Goal: Information Seeking & Learning: Find specific page/section

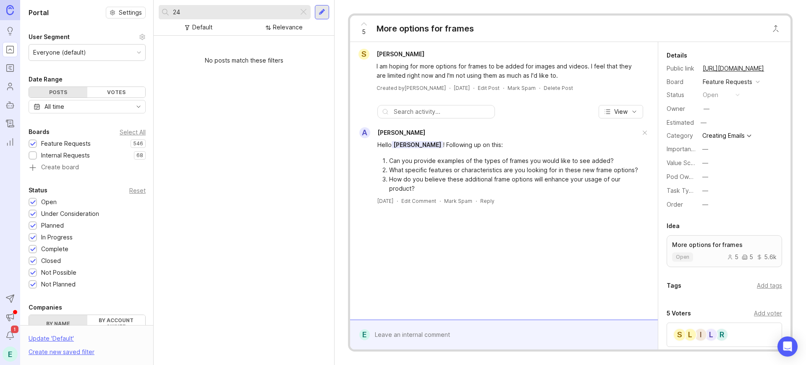
drag, startPoint x: 244, startPoint y: 15, endPoint x: 113, endPoint y: -5, distance: 132.4
click at [113, 0] on html "Ideas Portal Roadmaps Users Autopilot Changelog Reporting Send to Autopilot Ann…" at bounding box center [403, 182] width 806 height 365
type input "h"
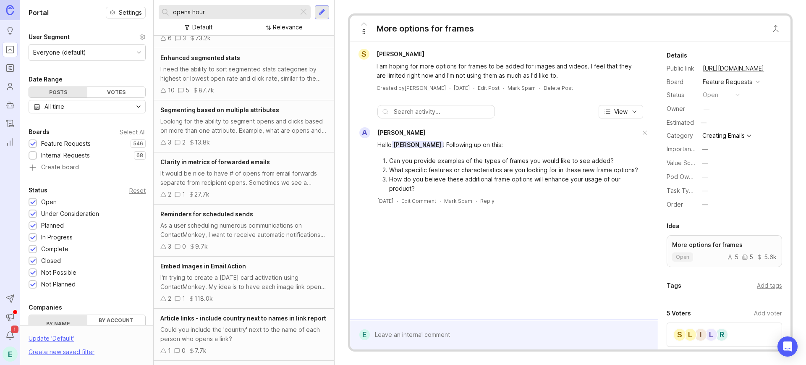
scroll to position [418, 0]
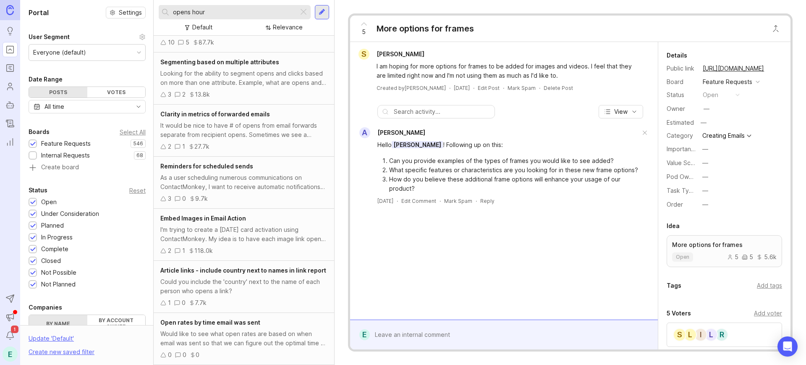
click at [232, 340] on div "Would like to see what open rates are based on when email was sent so that we c…" at bounding box center [243, 338] width 167 height 18
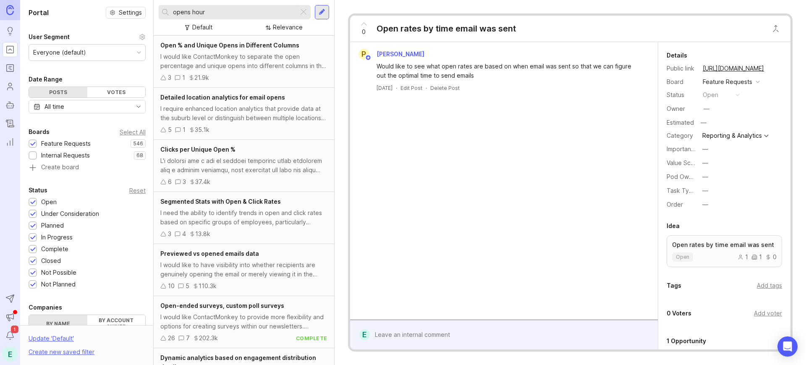
click at [254, 121] on div "I require enhanced location analytics that provide data at the suburb level or …" at bounding box center [243, 113] width 167 height 18
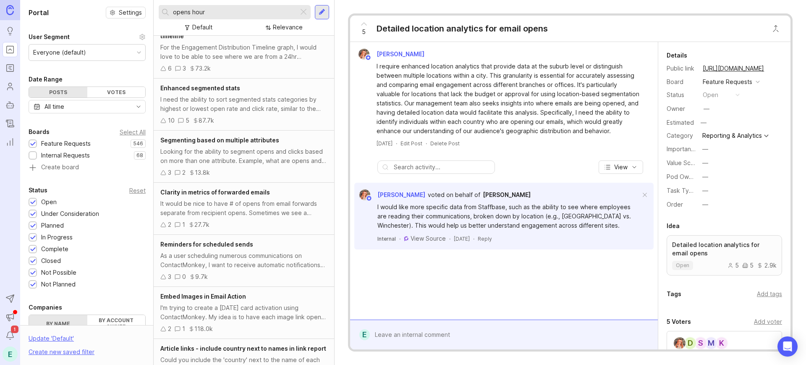
scroll to position [332, 0]
drag, startPoint x: 210, startPoint y: 9, endPoint x: 119, endPoint y: -2, distance: 91.7
click at [119, 0] on html "Ideas Portal Roadmaps Users Autopilot Changelog Reporting Send to Autopilot Ann…" at bounding box center [403, 182] width 806 height 365
type input "timeline"
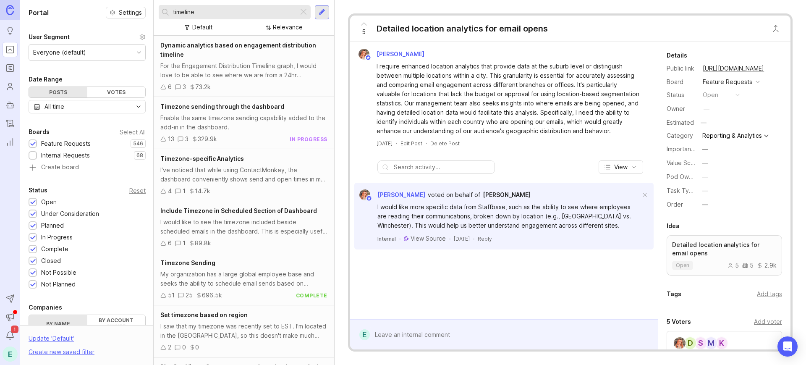
click at [200, 66] on div "For the Engagement Distribution Timeline graph, I would love to be able to see …" at bounding box center [243, 70] width 167 height 18
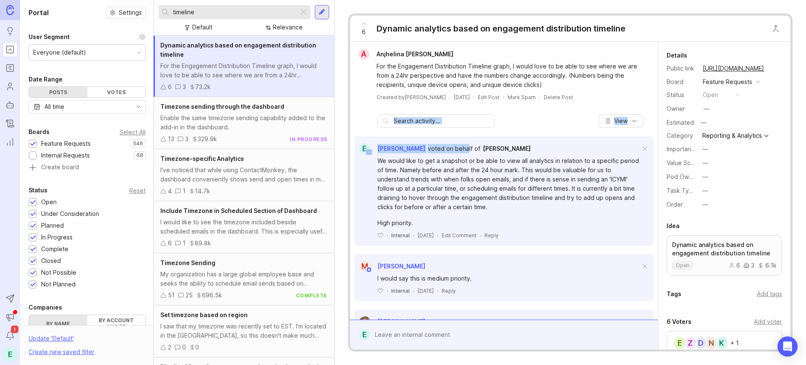
drag, startPoint x: 449, startPoint y: 131, endPoint x: 489, endPoint y: 126, distance: 40.6
click at [489, 126] on div "View E [PERSON_NAME] voted on behalf of [PERSON_NAME] We would like to get a sn…" at bounding box center [504, 238] width 308 height 262
click at [525, 125] on div "View" at bounding box center [504, 120] width 308 height 13
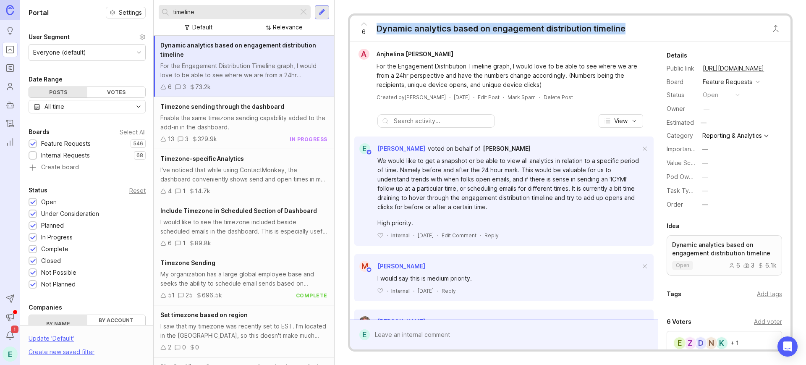
drag, startPoint x: 635, startPoint y: 32, endPoint x: 371, endPoint y: 29, distance: 263.9
click at [371, 29] on div "6 Dynamic analytics based on engagement distribution timeline" at bounding box center [570, 29] width 440 height 26
copy div "Dynamic analytics based on engagement distribution timeline"
